Goal: Task Accomplishment & Management: Manage account settings

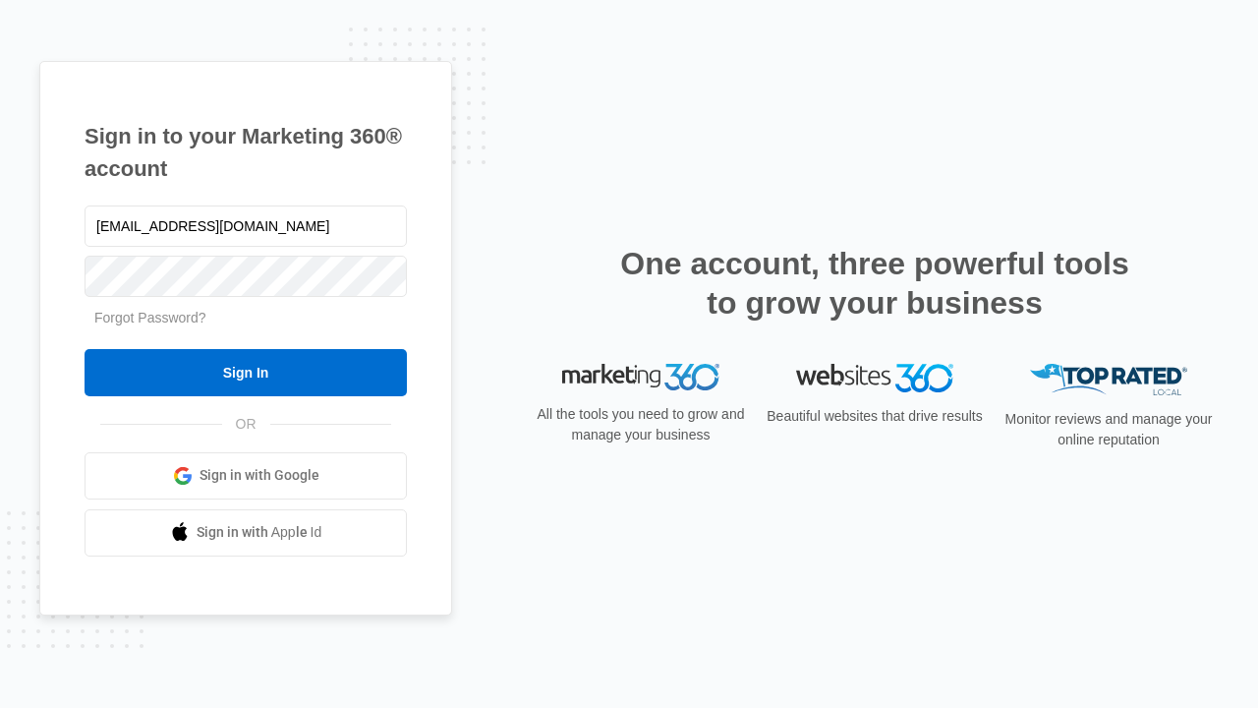
type input "[EMAIL_ADDRESS][DOMAIN_NAME]"
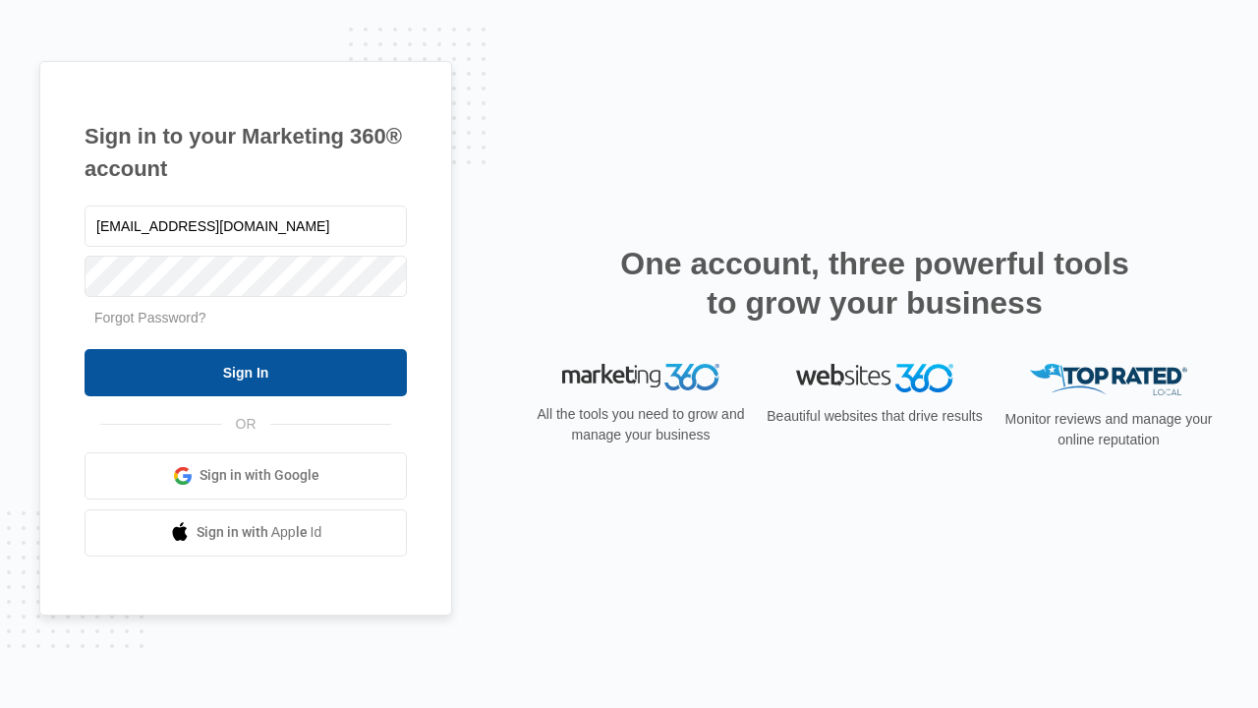
click at [246, 372] on input "Sign In" at bounding box center [246, 372] width 322 height 47
